Goal: Transaction & Acquisition: Purchase product/service

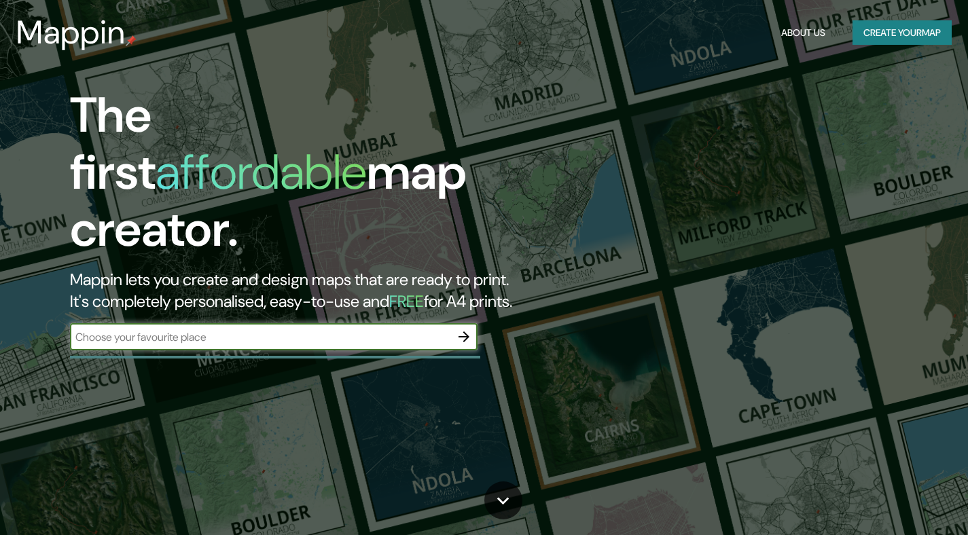
click at [259, 330] on input "text" at bounding box center [260, 338] width 381 height 16
click at [340, 323] on div "​" at bounding box center [274, 336] width 408 height 27
click at [318, 330] on input "text" at bounding box center [260, 338] width 381 height 16
type input "puerto escondido oaxaca"
click at [463, 332] on icon "button" at bounding box center [464, 337] width 11 height 11
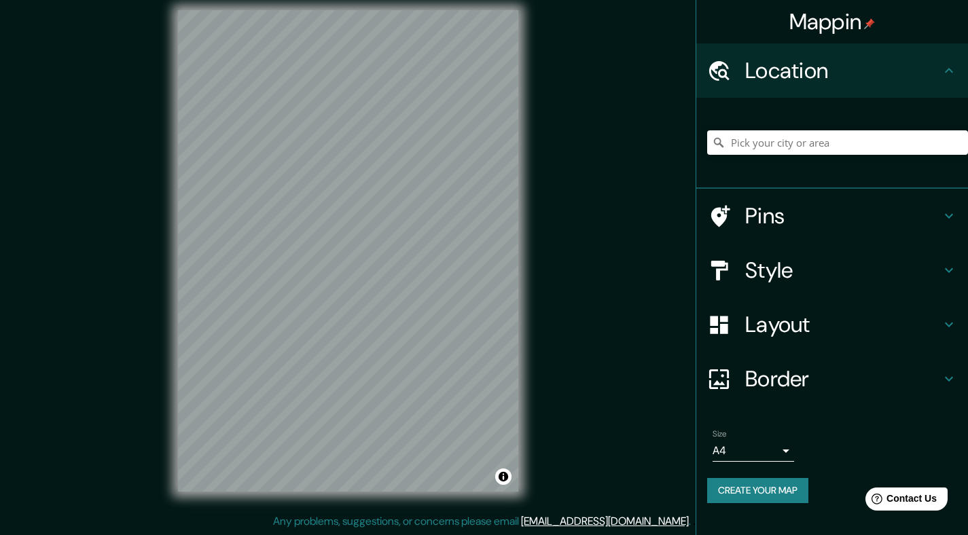
scroll to position [10, 0]
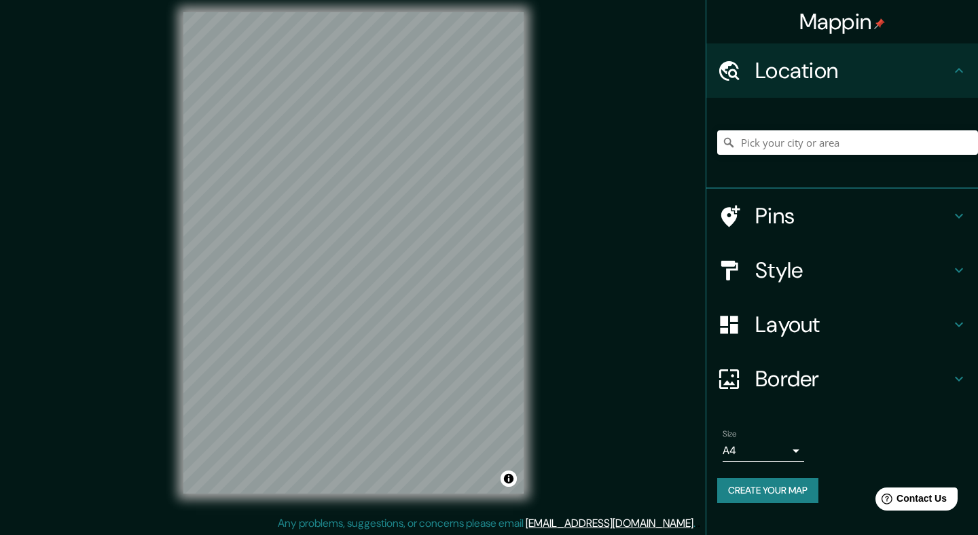
click at [764, 450] on body "Mappin Location Pins Style Layout Border Choose a border. Hint : you can make l…" at bounding box center [489, 257] width 978 height 535
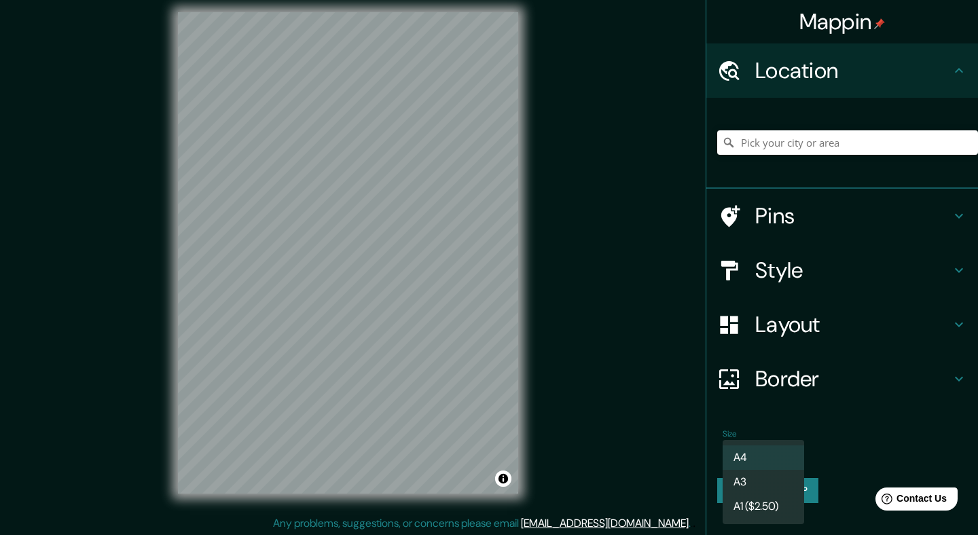
click at [853, 429] on div at bounding box center [489, 267] width 978 height 535
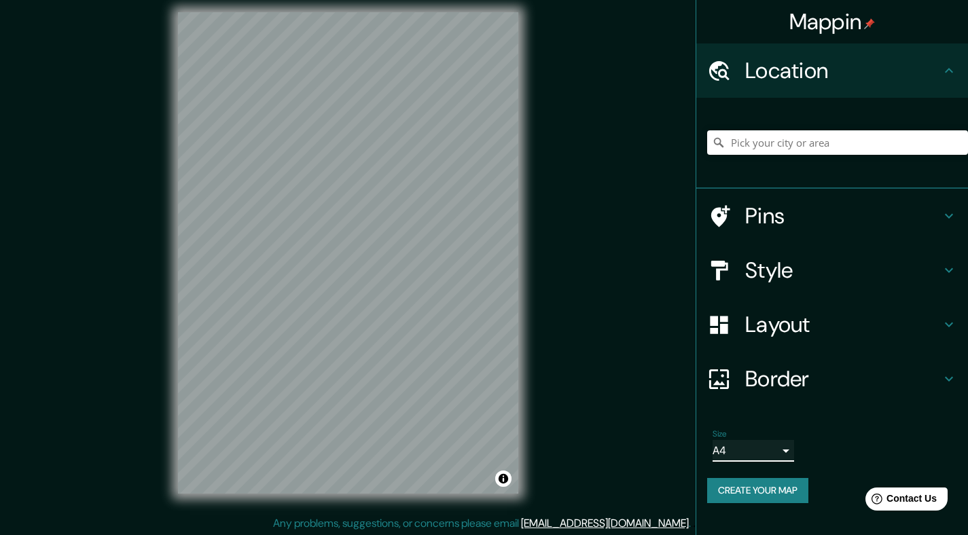
scroll to position [12, 0]
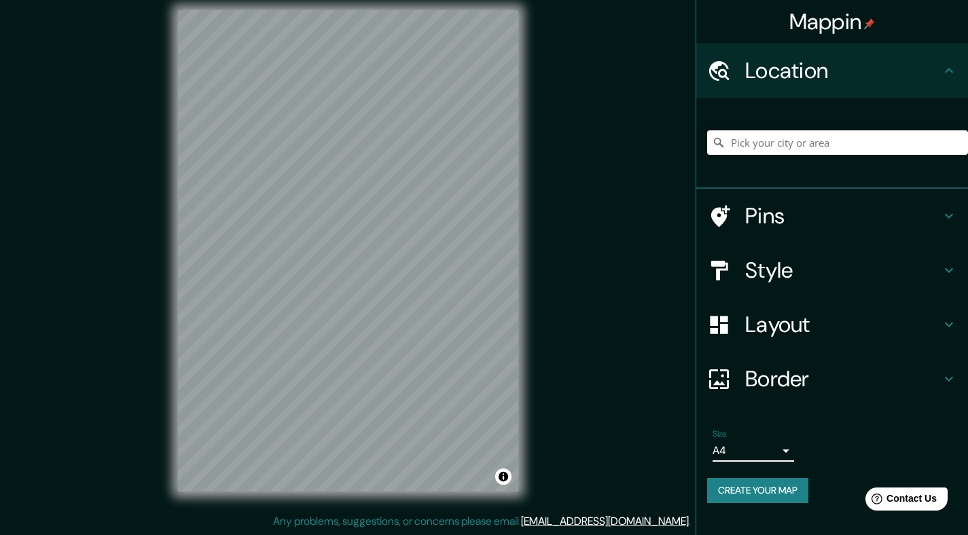
click at [802, 311] on h4 "Layout" at bounding box center [843, 324] width 196 height 27
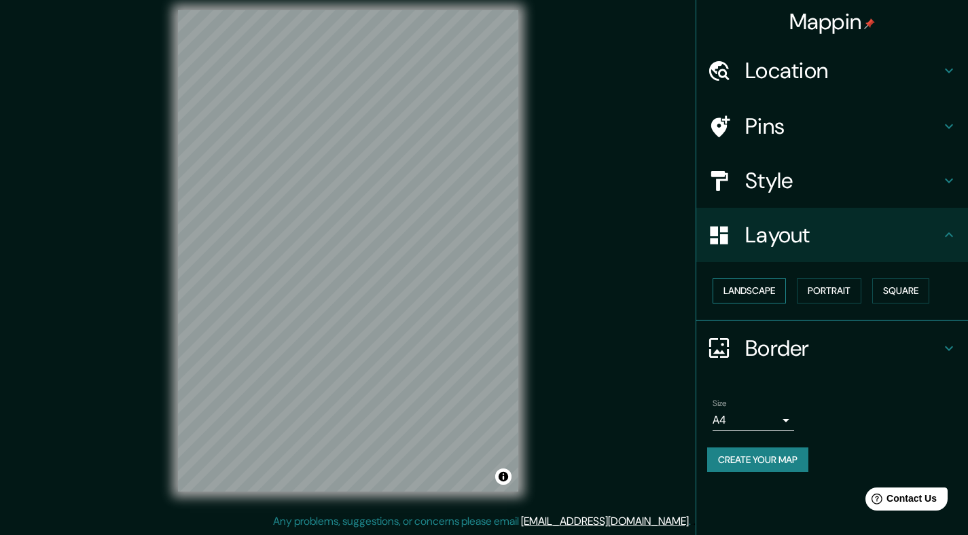
click at [762, 299] on button "Landscape" at bounding box center [749, 291] width 73 height 25
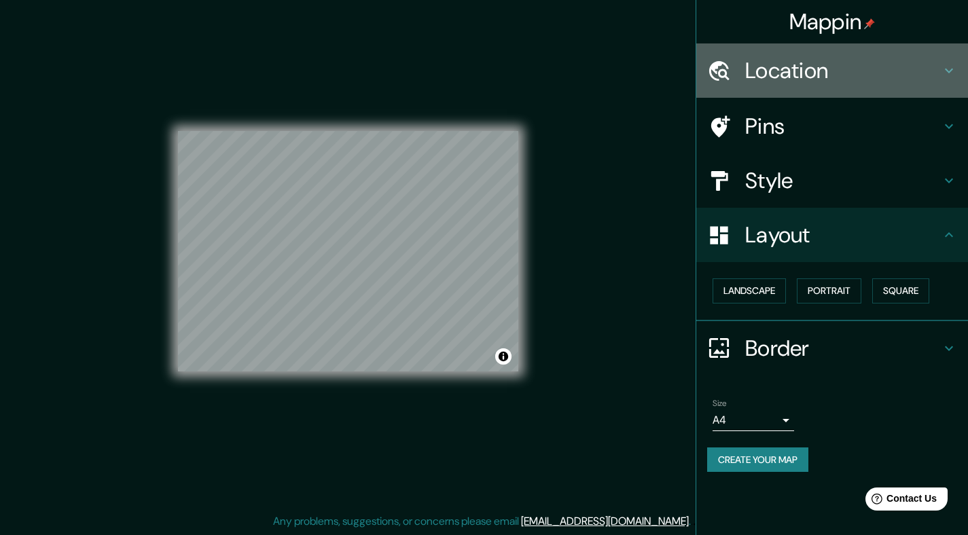
click at [792, 75] on h4 "Location" at bounding box center [843, 70] width 196 height 27
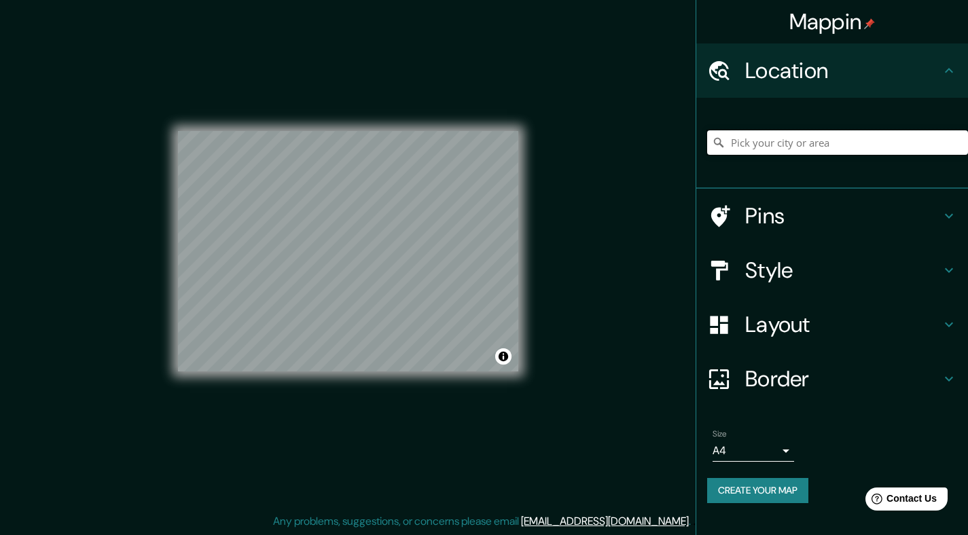
click at [775, 143] on input "Pick your city or area" at bounding box center [837, 142] width 261 height 24
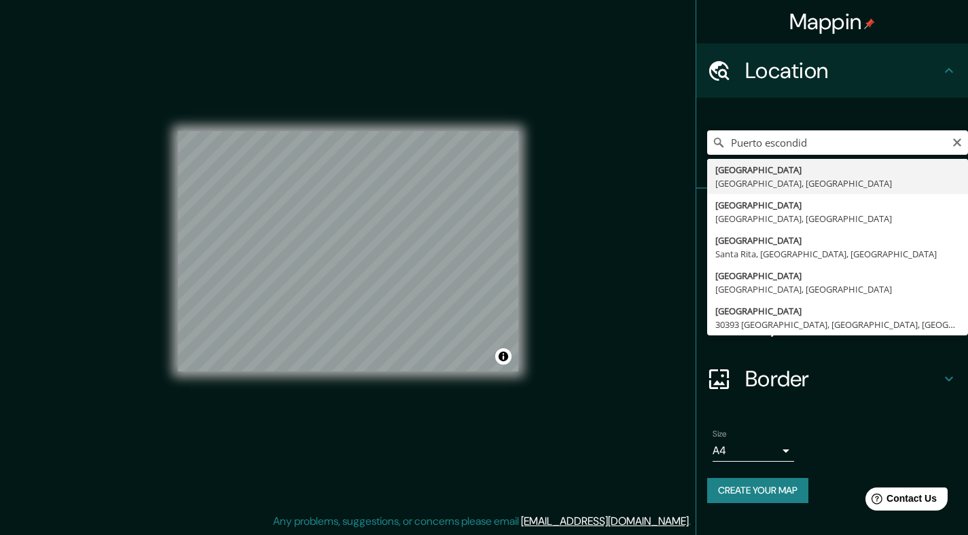
type input "Puerto Escondido, Estado de Oaxaca, México"
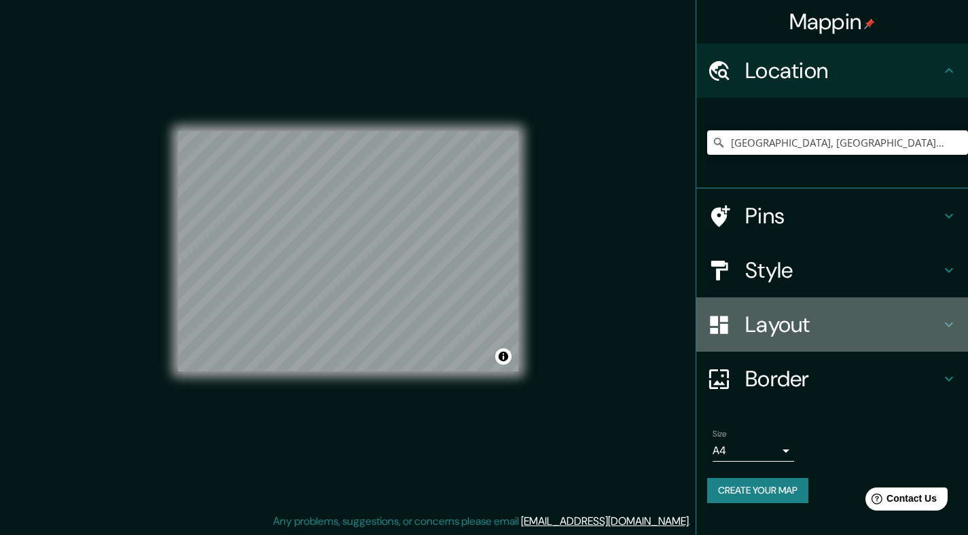
click at [858, 331] on h4 "Layout" at bounding box center [843, 324] width 196 height 27
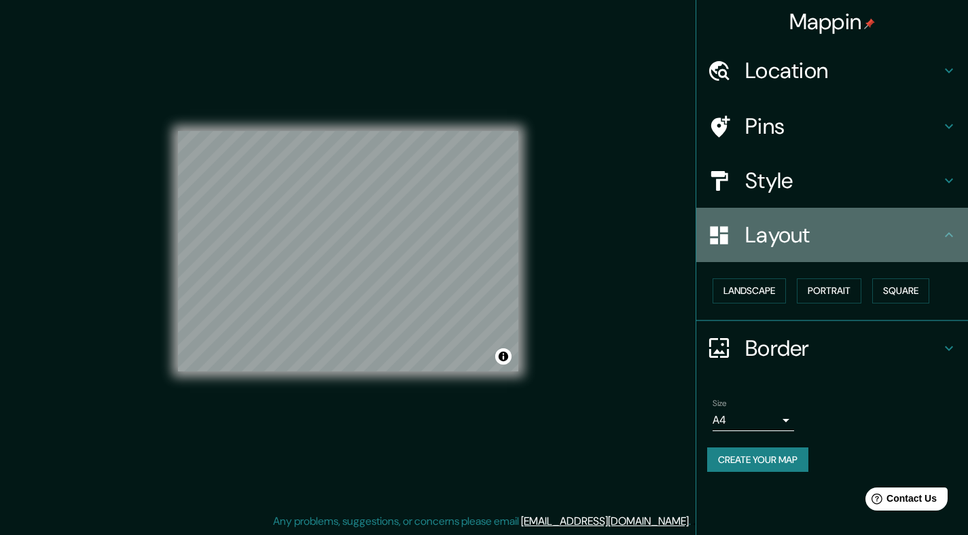
click at [811, 234] on h4 "Layout" at bounding box center [843, 235] width 196 height 27
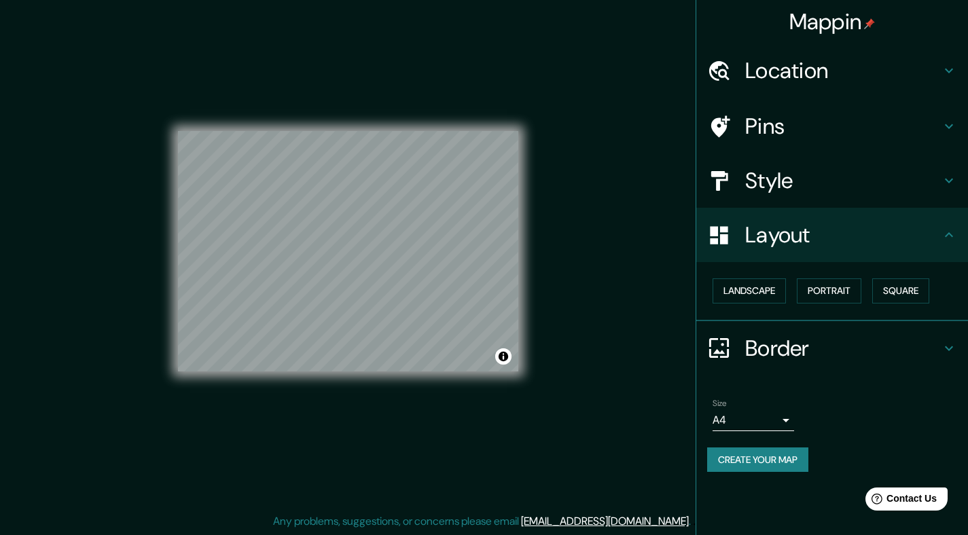
click at [807, 189] on h4 "Style" at bounding box center [843, 180] width 196 height 27
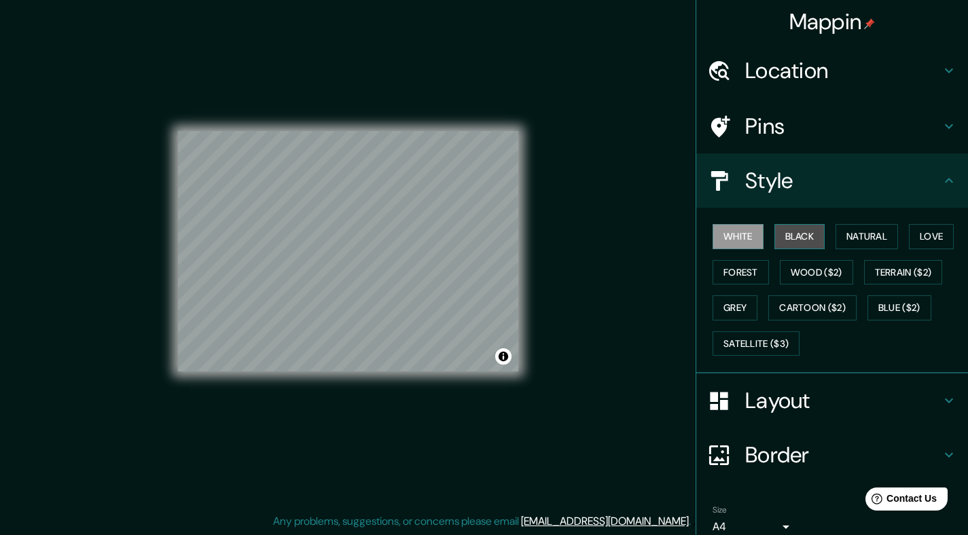
click at [780, 238] on button "Black" at bounding box center [800, 236] width 51 height 25
click at [864, 238] on button "Natural" at bounding box center [867, 236] width 63 height 25
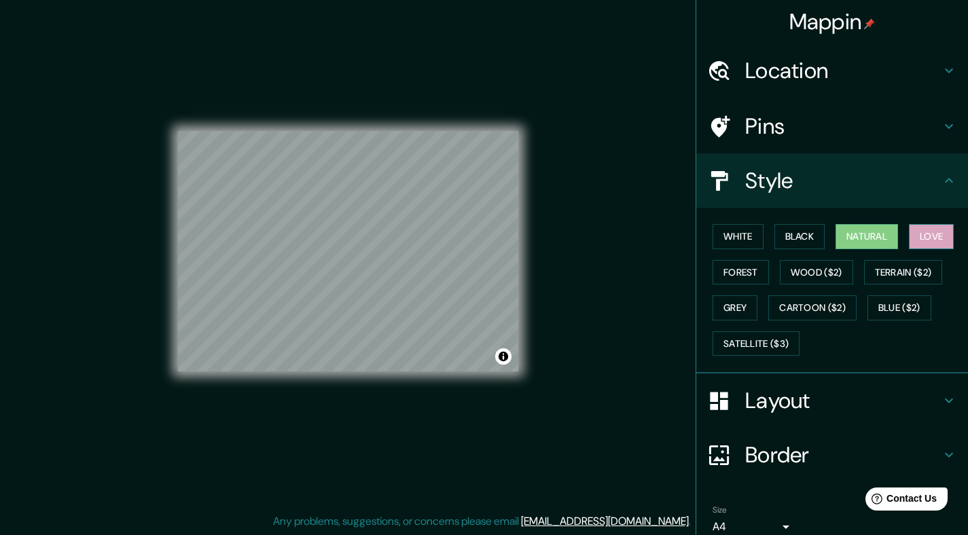
click at [913, 240] on button "Love" at bounding box center [931, 236] width 45 height 25
click at [715, 281] on button "Forest" at bounding box center [741, 272] width 56 height 25
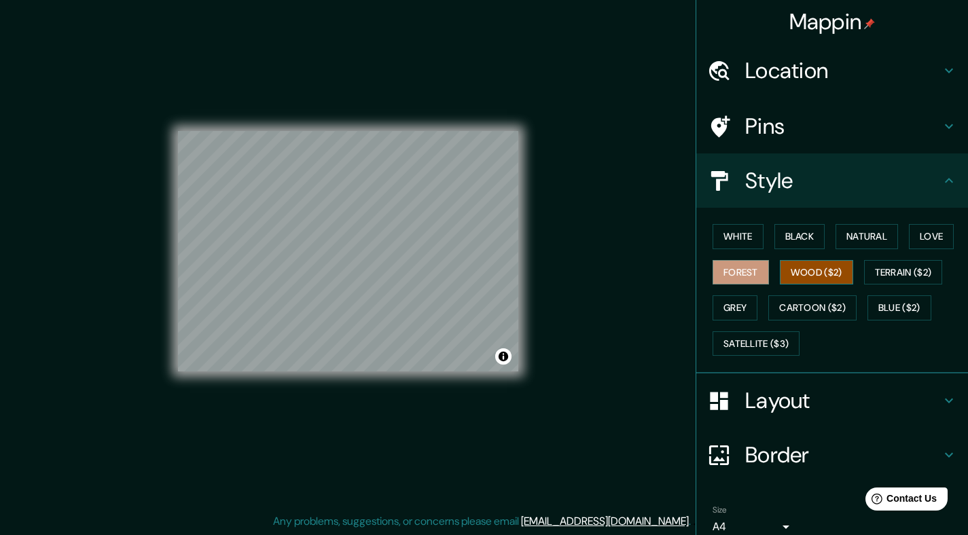
click at [796, 277] on button "Wood ($2)" at bounding box center [816, 272] width 73 height 25
click at [887, 311] on button "Blue ($2)" at bounding box center [900, 308] width 64 height 25
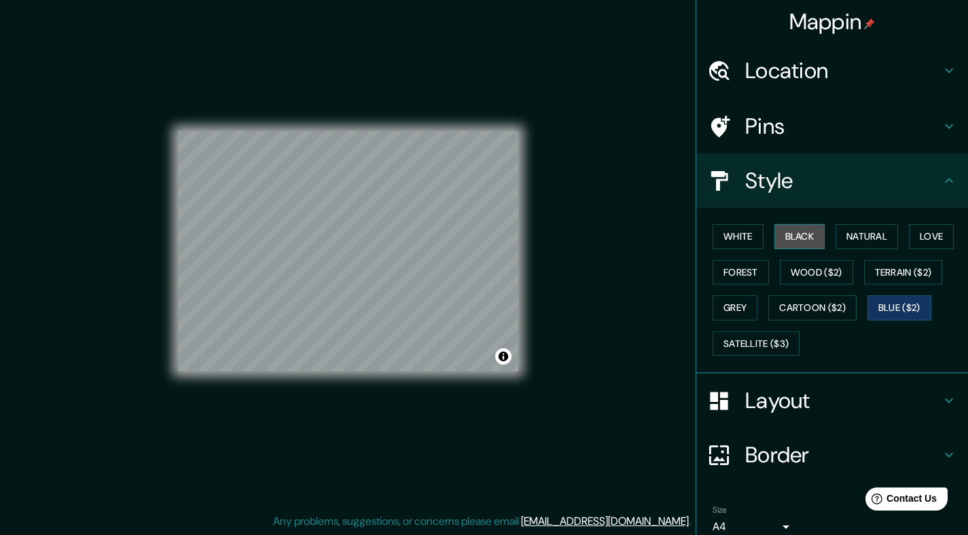
click at [781, 239] on button "Black" at bounding box center [800, 236] width 51 height 25
click at [741, 241] on button "White" at bounding box center [738, 236] width 51 height 25
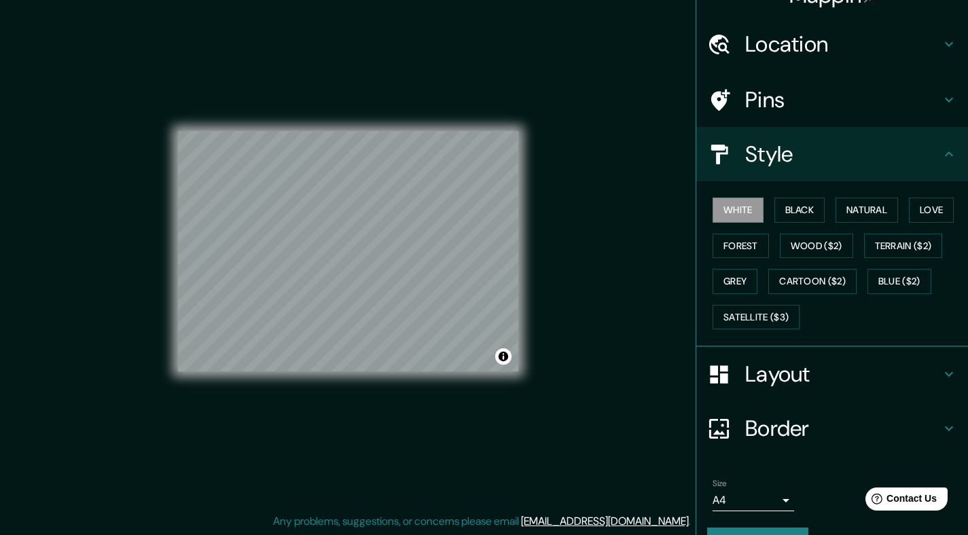
scroll to position [60, 0]
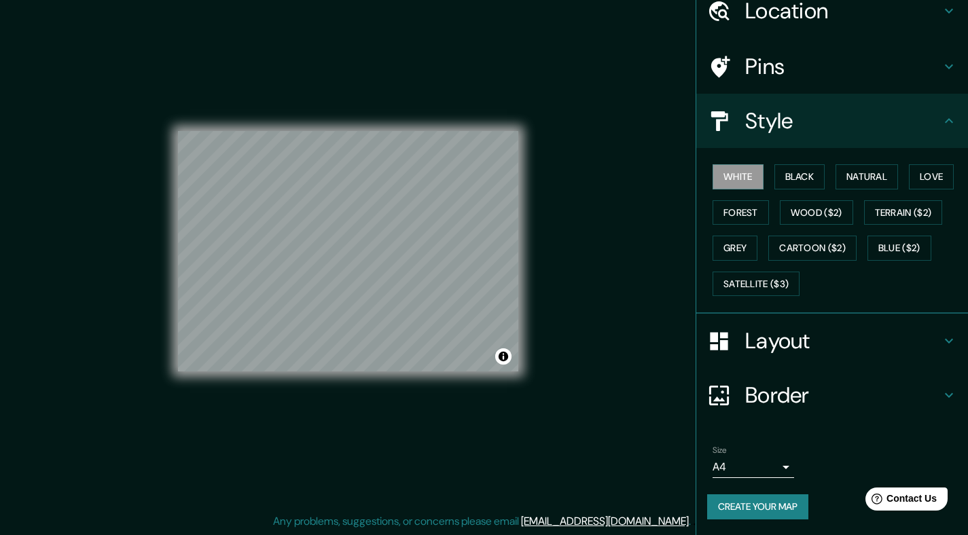
click at [779, 504] on button "Create your map" at bounding box center [757, 507] width 101 height 25
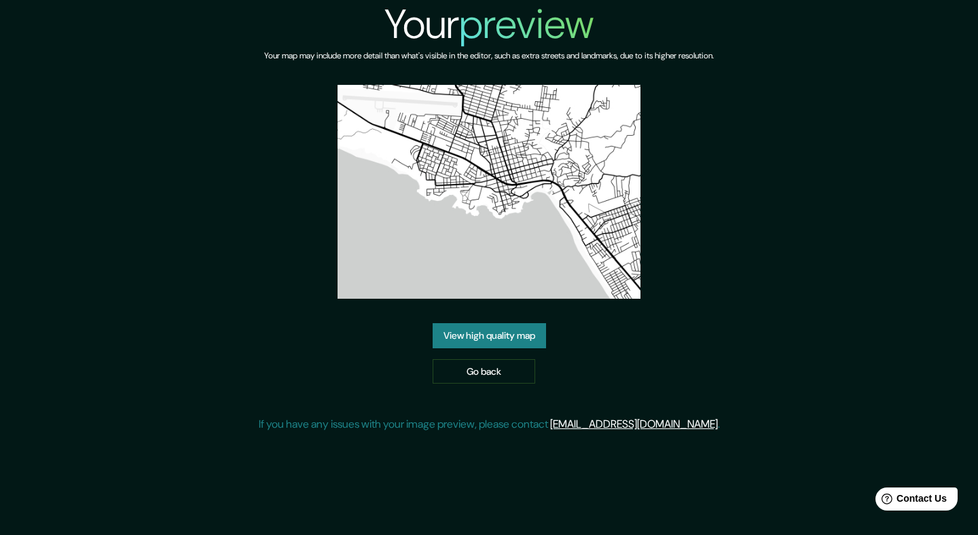
click at [489, 337] on link "View high quality map" at bounding box center [489, 335] width 113 height 25
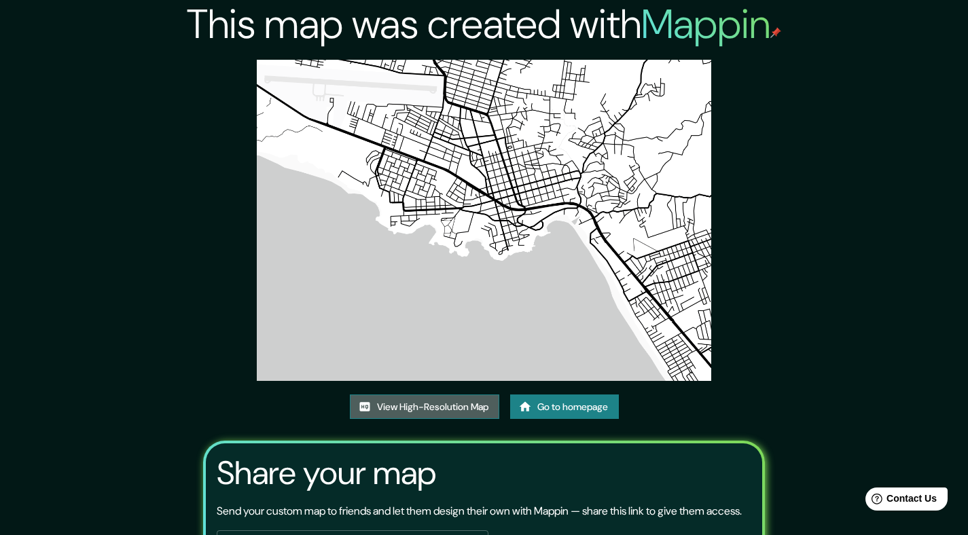
click at [438, 410] on link "View High-Resolution Map" at bounding box center [424, 407] width 149 height 25
